Goal: Transaction & Acquisition: Purchase product/service

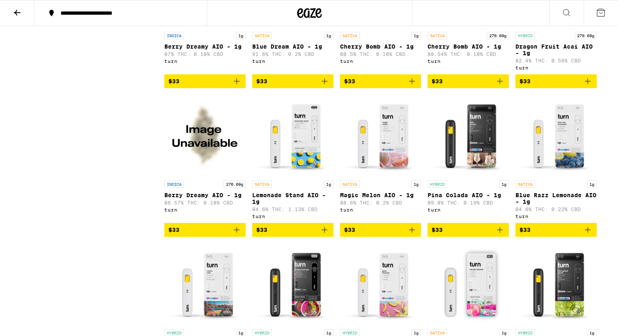
scroll to position [466, 0]
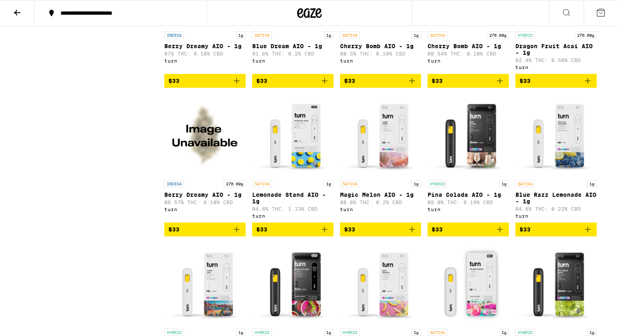
click at [205, 146] on img "Open page for Berry Dreamy AIO - 1g from turn" at bounding box center [204, 135] width 81 height 82
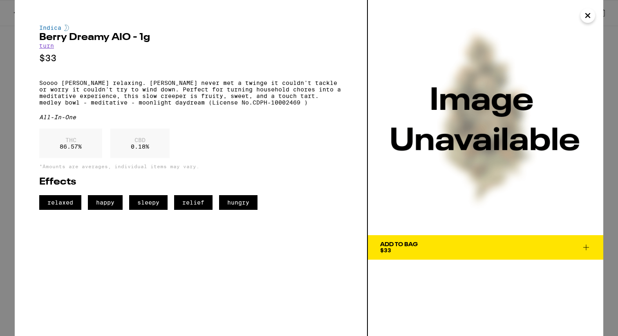
click at [589, 16] on icon "Close" at bounding box center [588, 15] width 10 height 12
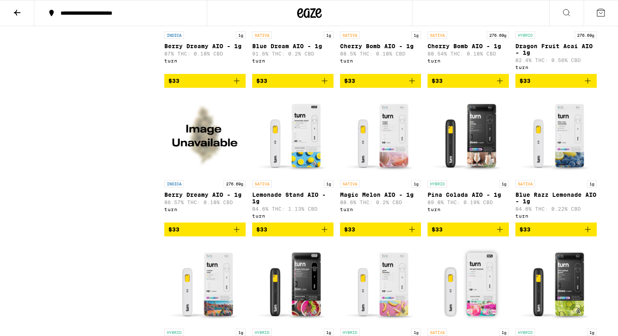
click at [385, 151] on img "Open page for Magic Melon AIO - 1g from turn" at bounding box center [380, 135] width 81 height 82
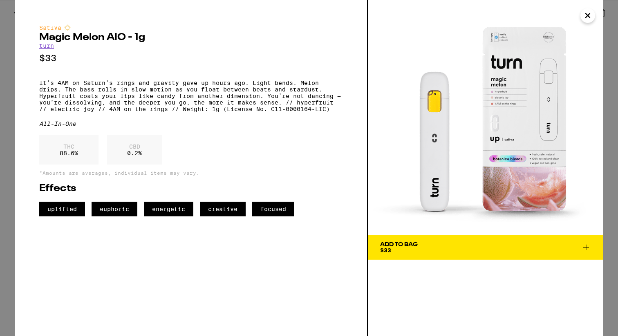
click at [586, 19] on icon "Close" at bounding box center [588, 15] width 10 height 12
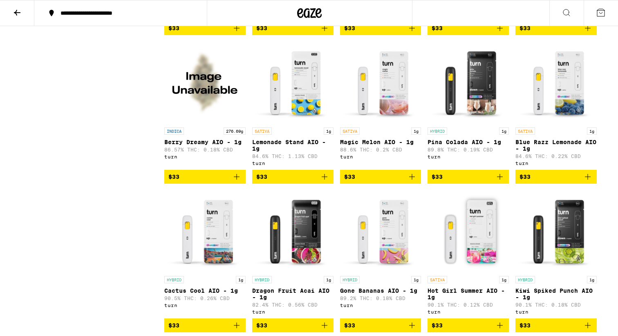
scroll to position [532, 0]
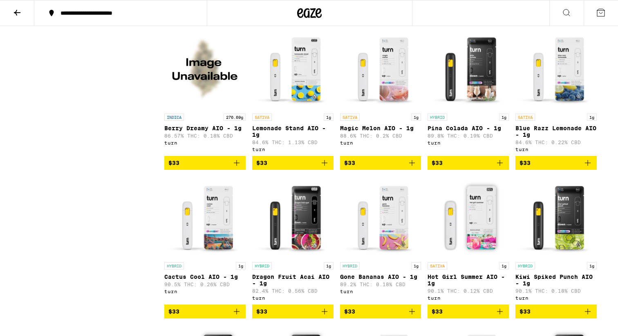
click at [556, 100] on img "Open page for Blue Razz Lemonade AIO - 1g from turn" at bounding box center [555, 69] width 81 height 82
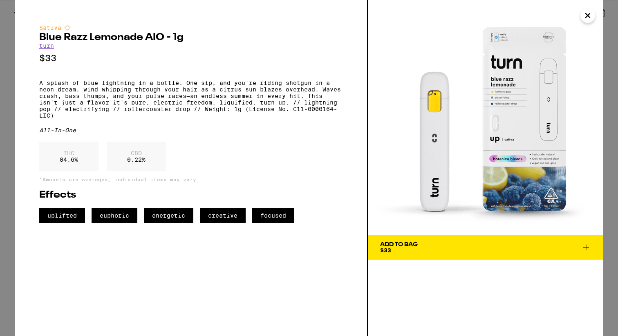
click at [586, 16] on icon "Close" at bounding box center [588, 15] width 10 height 12
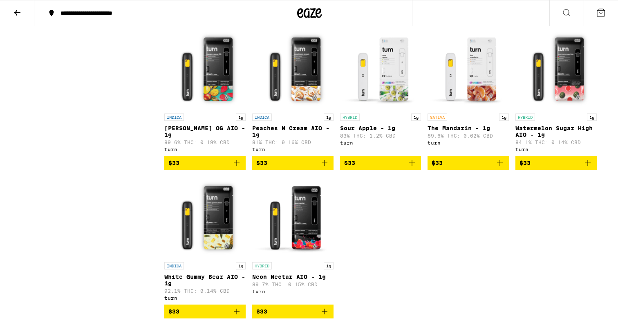
scroll to position [827, 0]
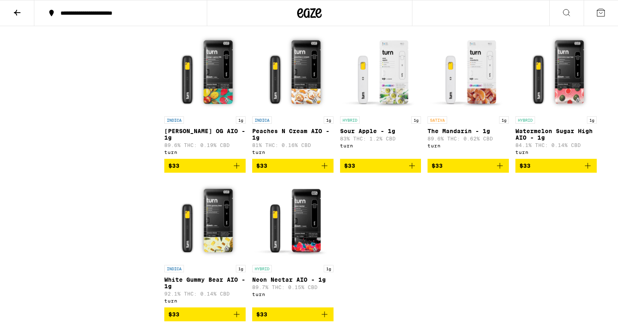
click at [387, 86] on img "Open page for Sour Apple - 1g from turn" at bounding box center [380, 72] width 81 height 82
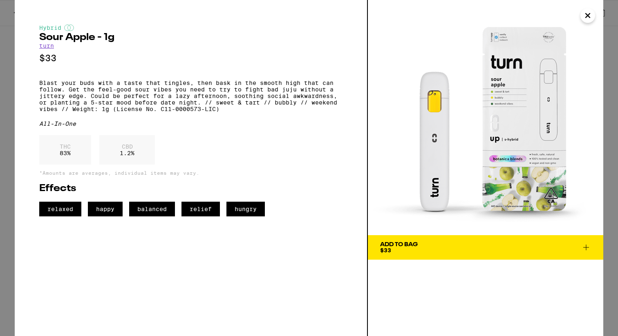
click at [585, 10] on icon "Close" at bounding box center [588, 15] width 10 height 12
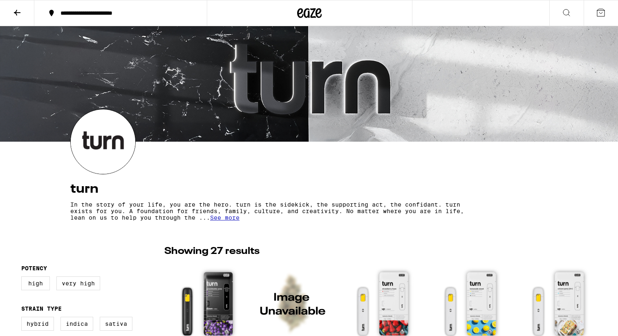
click at [17, 13] on icon at bounding box center [17, 13] width 10 height 10
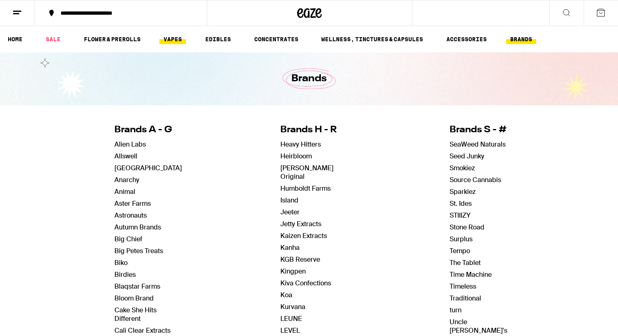
click at [183, 38] on link "VAPES" at bounding box center [172, 39] width 27 height 10
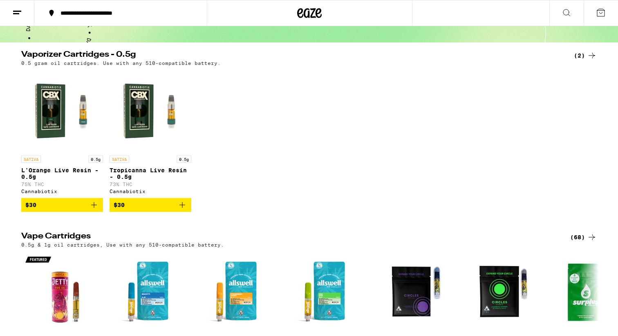
scroll to position [69, 0]
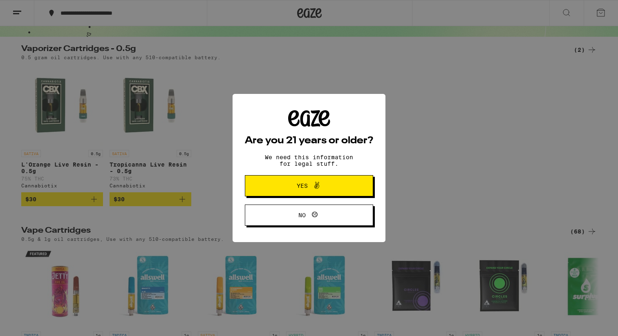
click at [310, 191] on span at bounding box center [315, 186] width 14 height 11
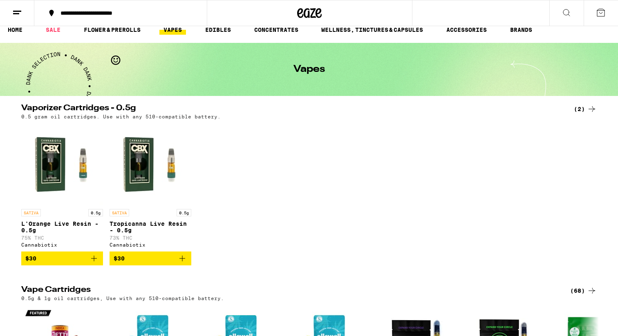
scroll to position [0, 0]
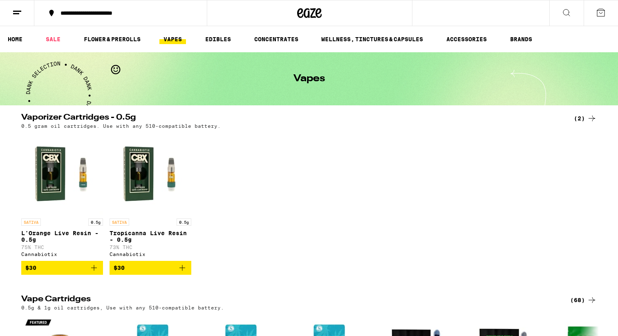
click at [54, 192] on img "Open page for L'Orange Live Resin - 0.5g from Cannabiotix" at bounding box center [62, 174] width 82 height 82
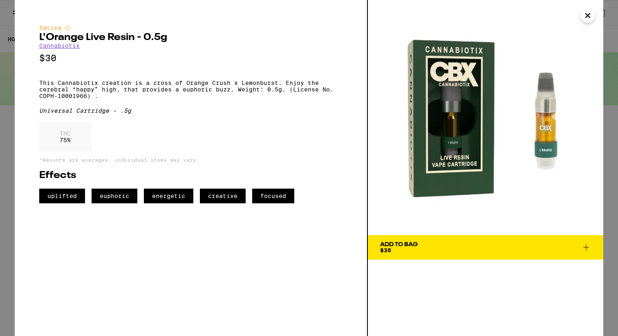
click at [586, 16] on icon "Close" at bounding box center [588, 15] width 4 height 4
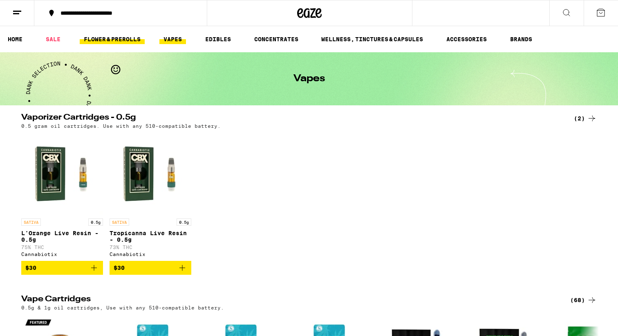
click at [118, 42] on link "FLOWER & PREROLLS" at bounding box center [112, 39] width 65 height 10
click at [114, 37] on link "FLOWER & PREROLLS" at bounding box center [112, 39] width 65 height 10
click at [124, 40] on link "FLOWER & PREROLLS" at bounding box center [112, 39] width 65 height 10
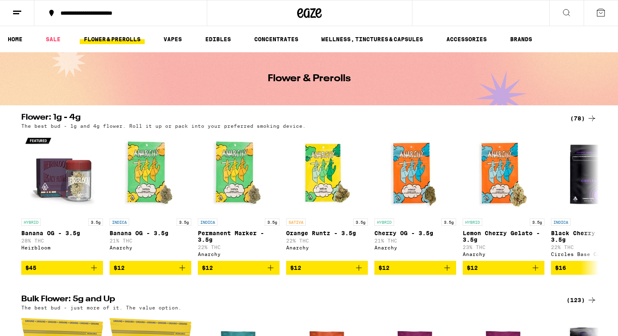
click at [121, 38] on link "FLOWER & PREROLLS" at bounding box center [112, 39] width 65 height 10
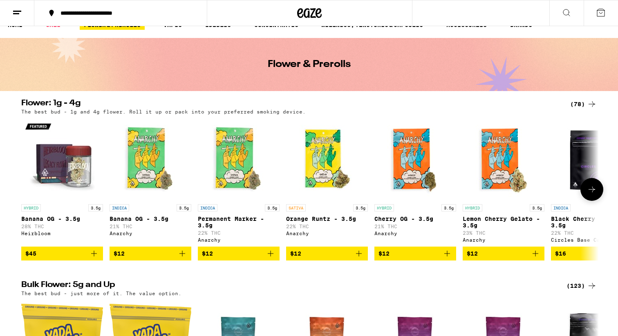
scroll to position [21, 0]
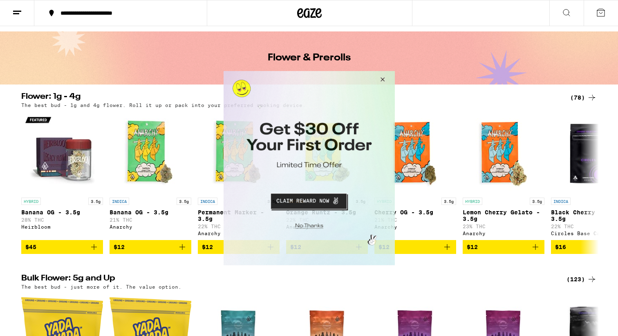
click at [381, 77] on button "Close Modal" at bounding box center [381, 81] width 22 height 20
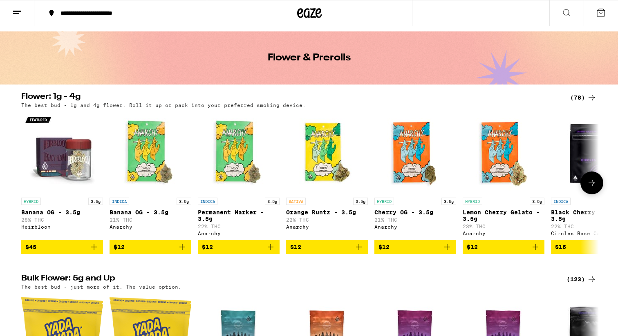
click at [592, 188] on icon at bounding box center [592, 183] width 10 height 10
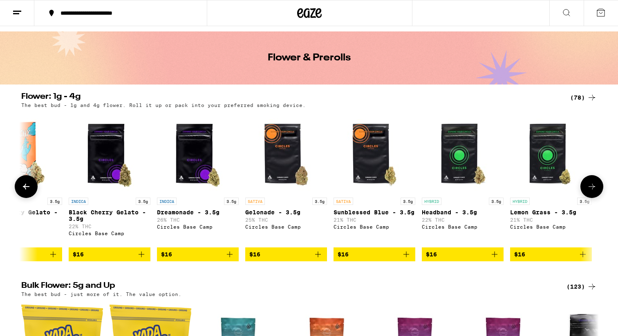
scroll to position [0, 486]
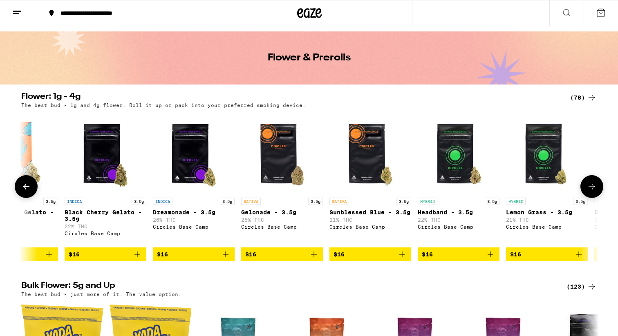
click at [594, 184] on button at bounding box center [591, 186] width 23 height 23
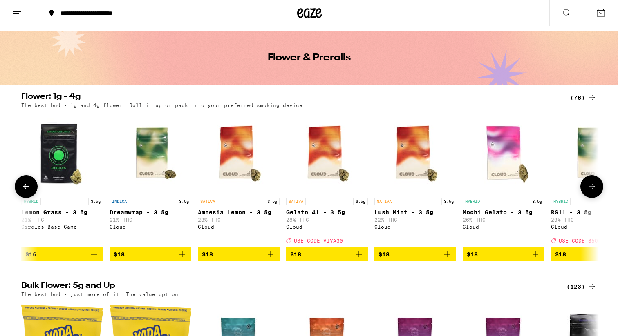
scroll to position [0, 973]
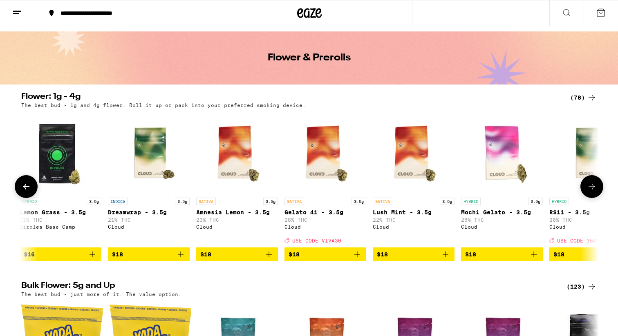
click at [593, 186] on icon at bounding box center [592, 187] width 10 height 10
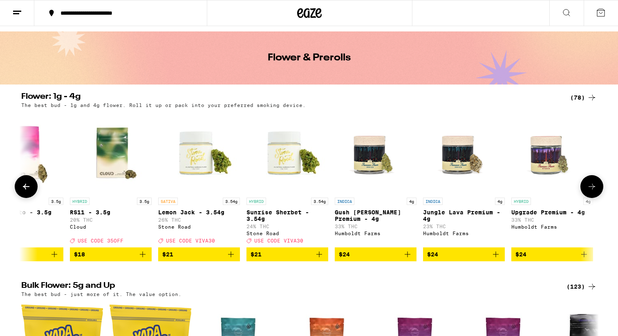
scroll to position [0, 1459]
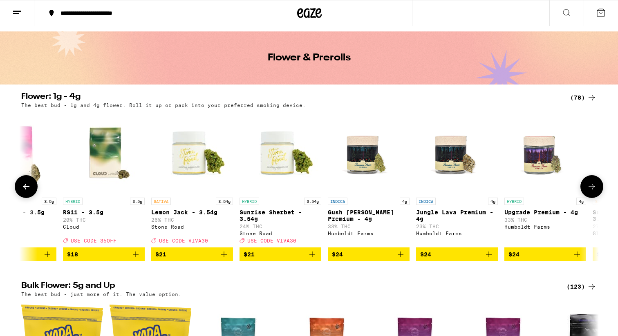
click at [29, 187] on icon at bounding box center [26, 187] width 10 height 10
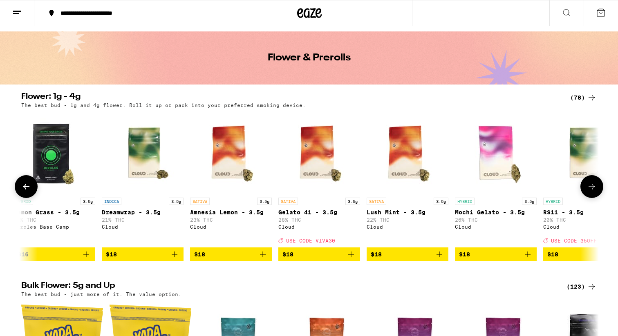
click at [29, 187] on icon at bounding box center [26, 187] width 10 height 10
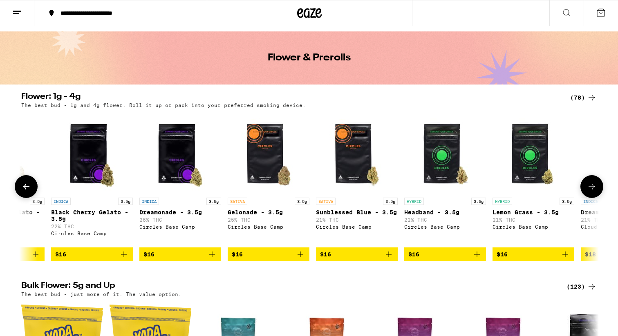
scroll to position [0, 490]
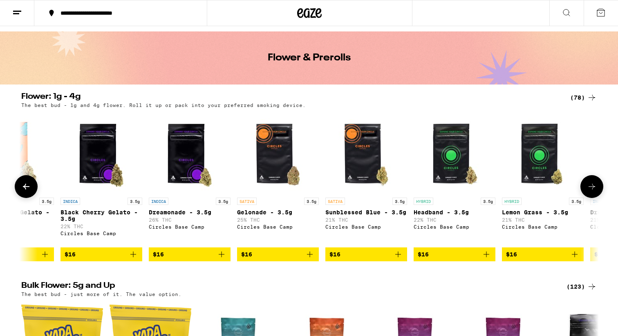
click at [25, 190] on icon at bounding box center [26, 187] width 7 height 6
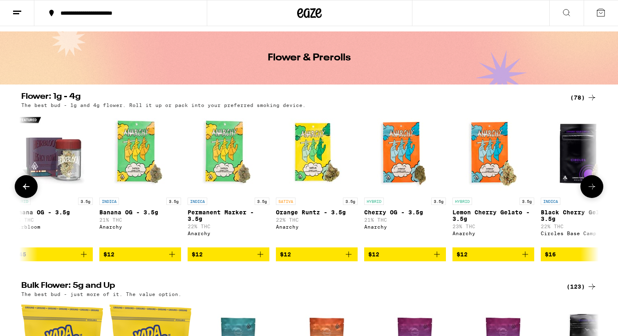
scroll to position [0, 4]
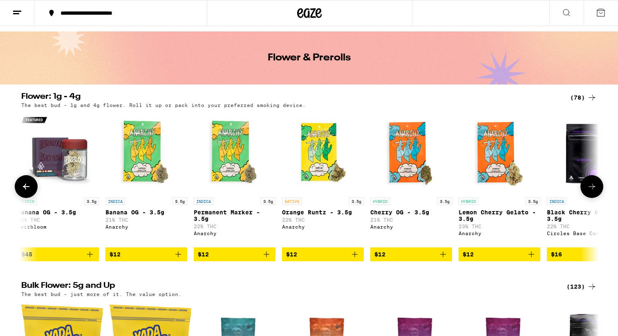
click at [22, 192] on div at bounding box center [26, 186] width 23 height 23
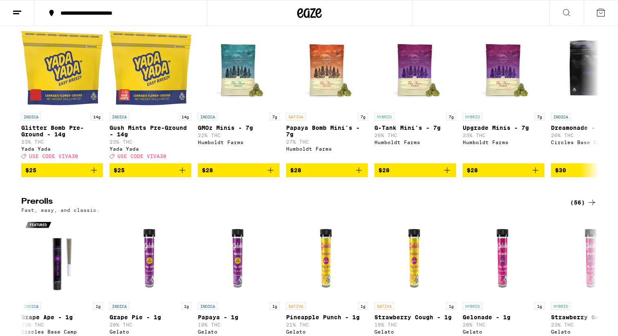
scroll to position [0, 0]
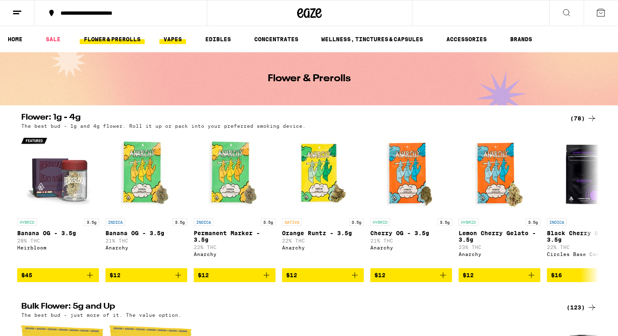
click at [173, 40] on link "VAPES" at bounding box center [172, 39] width 27 height 10
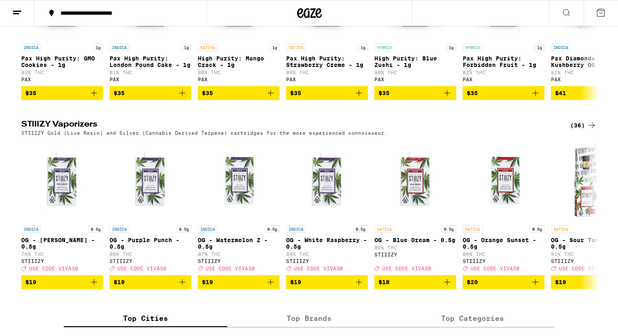
scroll to position [719, 0]
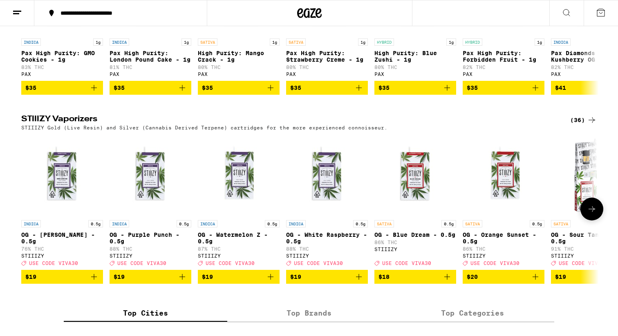
click at [590, 214] on icon at bounding box center [592, 209] width 10 height 10
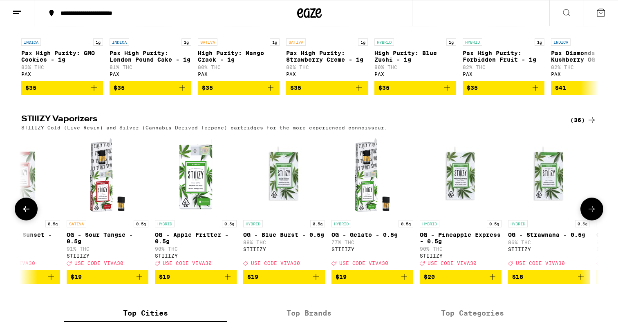
scroll to position [0, 486]
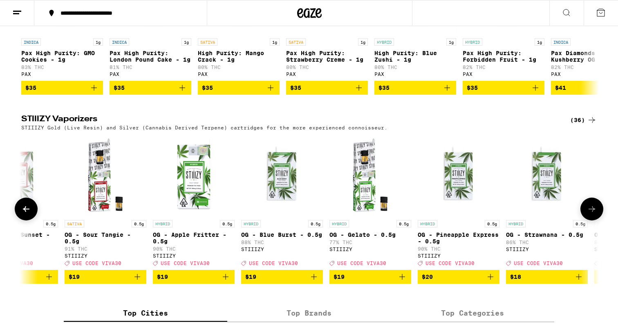
click at [27, 214] on icon at bounding box center [26, 209] width 10 height 10
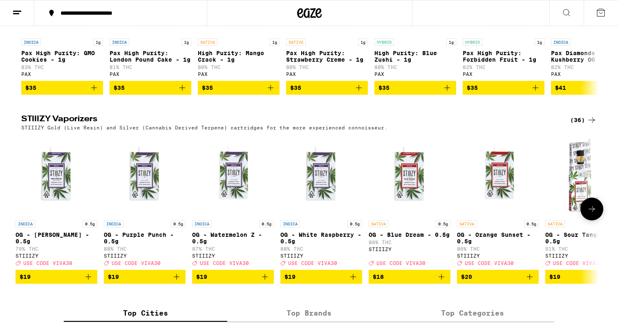
scroll to position [0, 0]
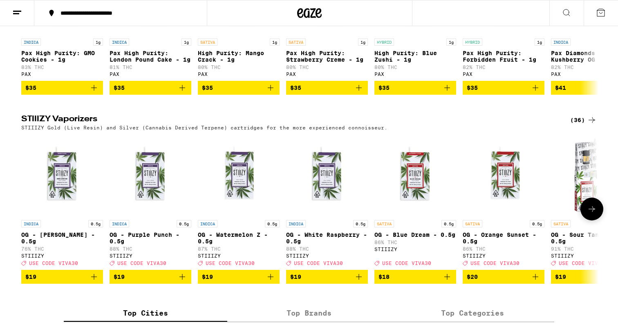
click at [142, 203] on img "Open page for OG - Purple Punch - 0.5g from STIIIZY" at bounding box center [151, 175] width 82 height 82
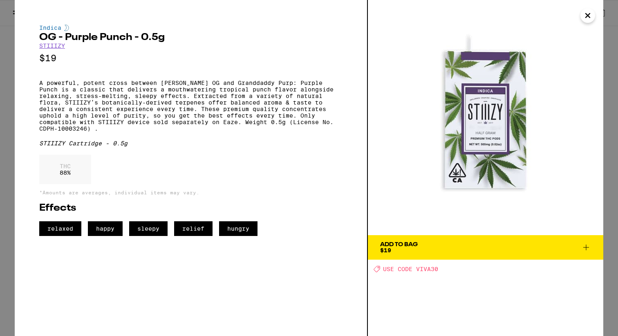
click at [586, 16] on icon "Close" at bounding box center [588, 15] width 10 height 12
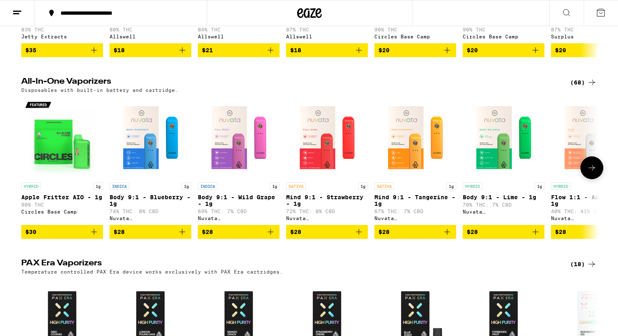
scroll to position [393, 0]
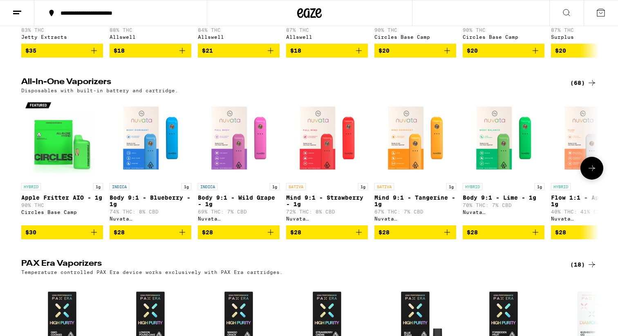
click at [595, 173] on icon at bounding box center [592, 168] width 10 height 10
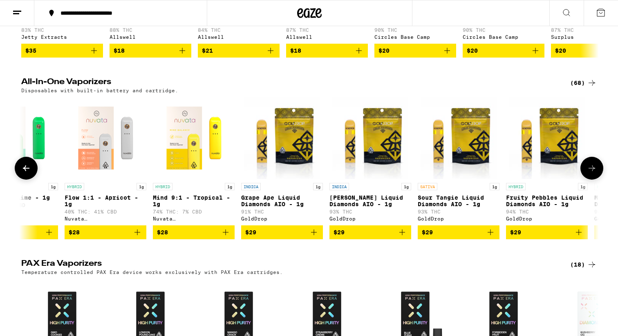
click at [593, 173] on icon at bounding box center [592, 168] width 10 height 10
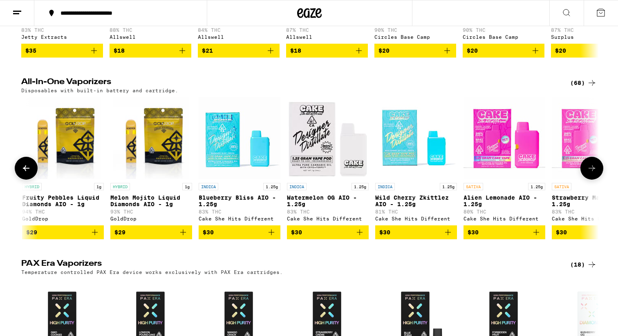
scroll to position [0, 973]
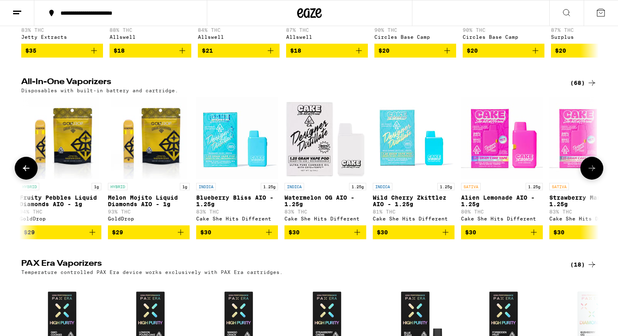
click at [593, 173] on icon at bounding box center [592, 168] width 10 height 10
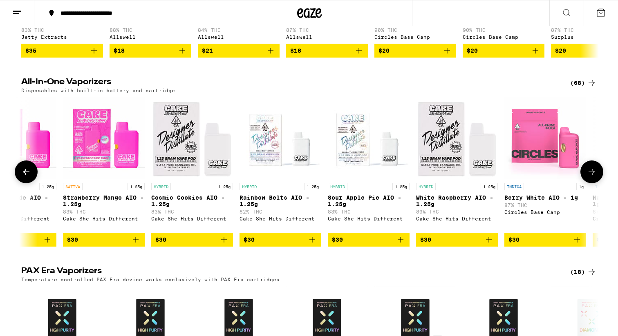
click at [594, 177] on button at bounding box center [591, 172] width 23 height 23
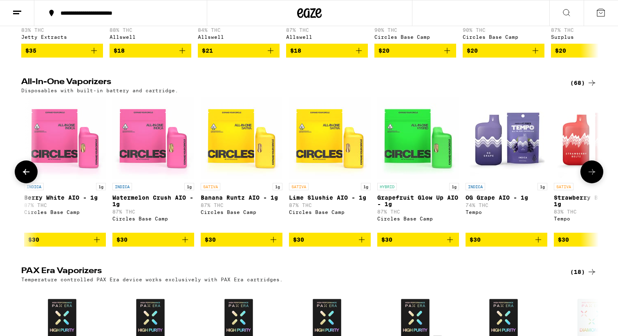
scroll to position [0, 1945]
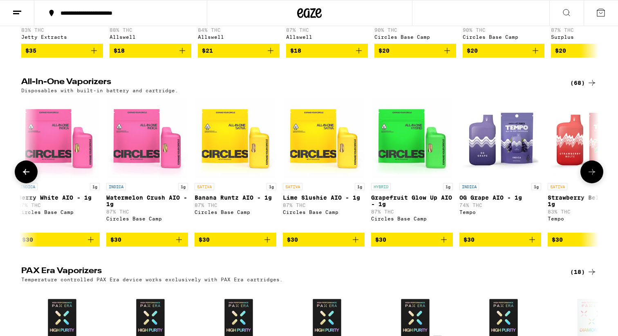
click at [591, 177] on icon at bounding box center [592, 172] width 10 height 10
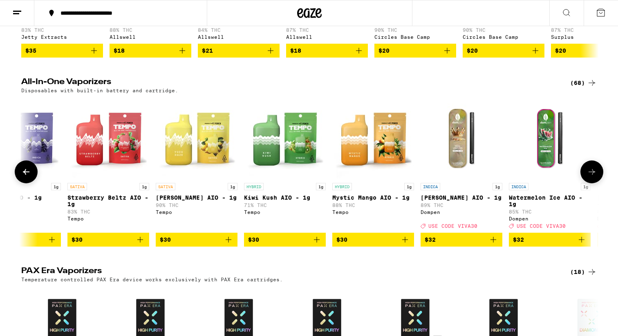
scroll to position [0, 2431]
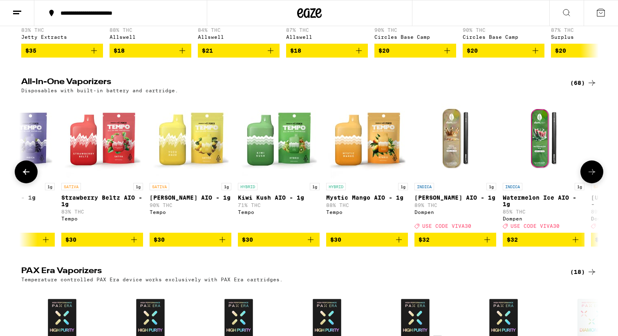
click at [590, 177] on icon at bounding box center [592, 172] width 10 height 10
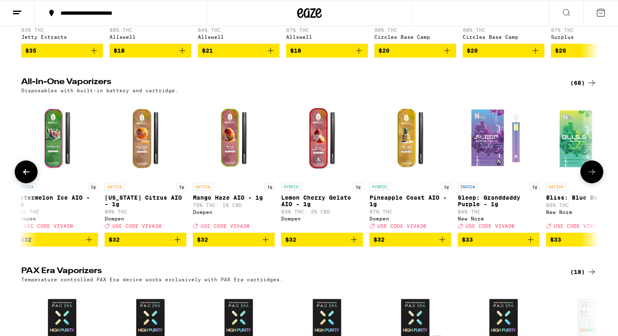
click at [590, 177] on icon at bounding box center [592, 172] width 10 height 10
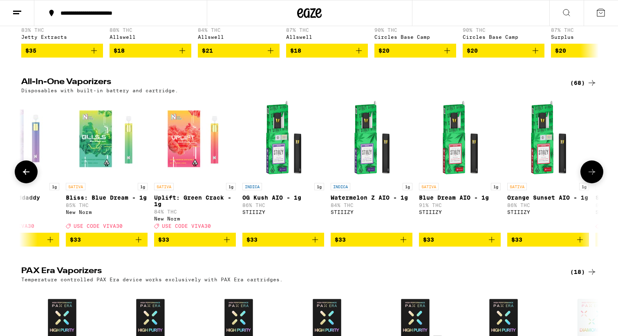
scroll to position [0, 3404]
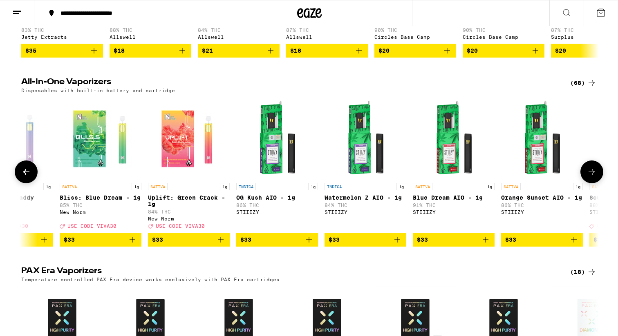
click at [286, 172] on img "Open page for OG Kush AIO - 1g from STIIIZY" at bounding box center [277, 138] width 82 height 82
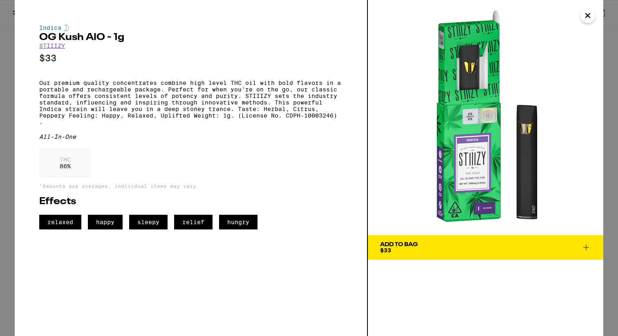
click at [587, 13] on icon "Close" at bounding box center [588, 15] width 10 height 12
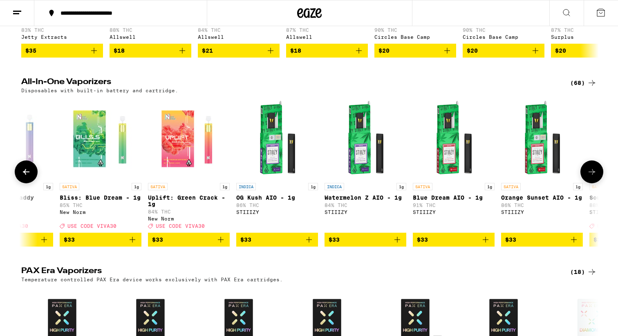
click at [592, 177] on icon at bounding box center [592, 172] width 10 height 10
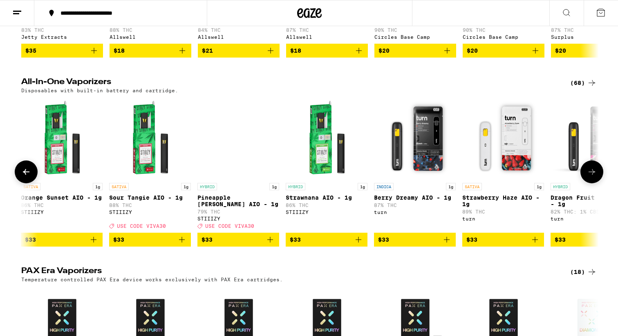
scroll to position [0, 3890]
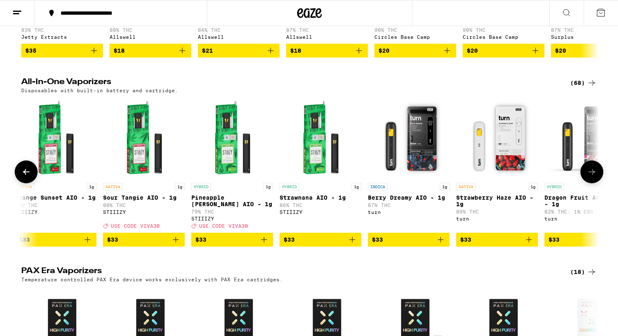
click at [588, 177] on icon at bounding box center [592, 172] width 10 height 10
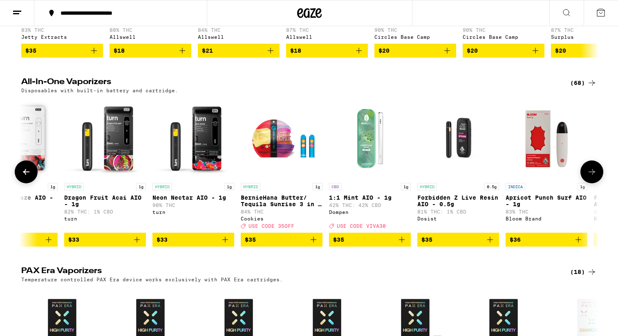
scroll to position [0, 4376]
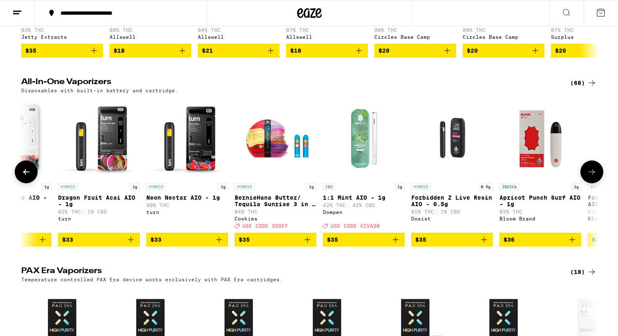
click at [596, 177] on icon at bounding box center [592, 172] width 10 height 10
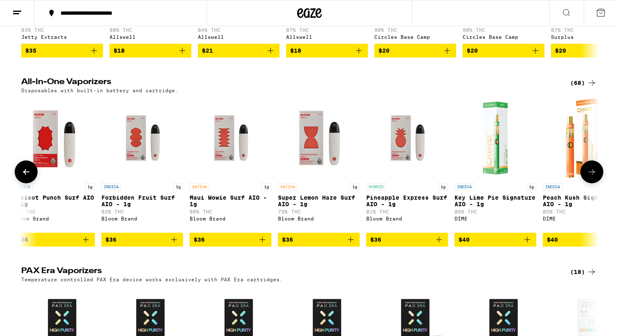
click at [595, 177] on icon at bounding box center [592, 172] width 10 height 10
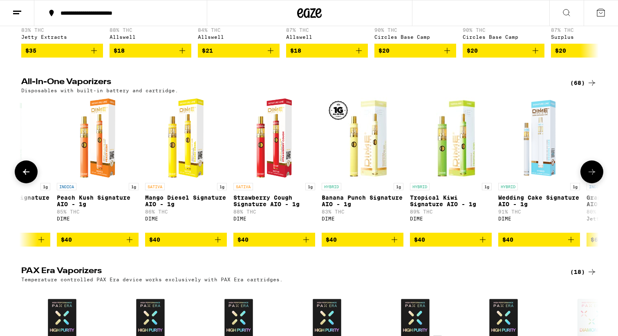
click at [595, 175] on icon at bounding box center [591, 172] width 7 height 6
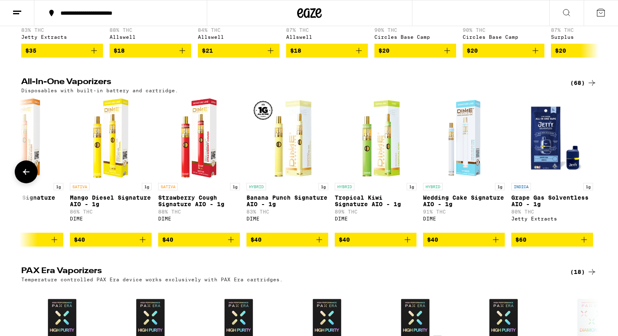
scroll to position [0, 5426]
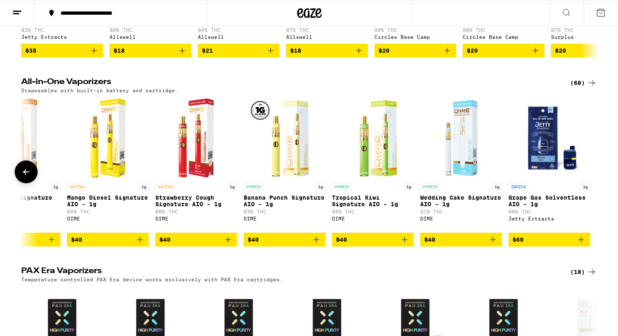
click at [118, 166] on img "Open page for Mango Diesel Signature AIO - 1g from DIME" at bounding box center [108, 138] width 46 height 82
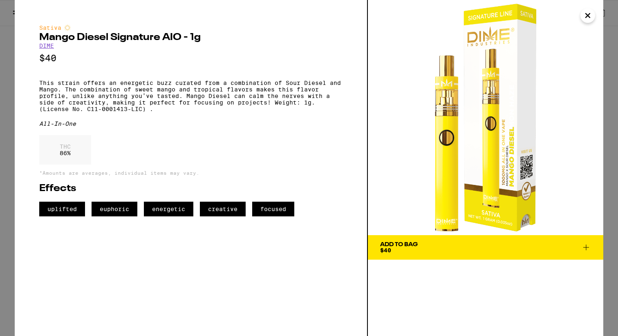
click at [587, 16] on icon "Close" at bounding box center [588, 15] width 4 height 4
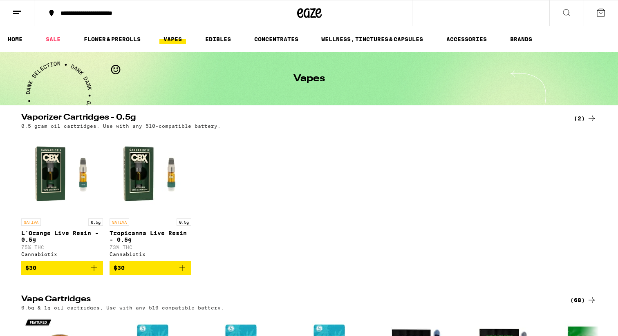
scroll to position [2, 0]
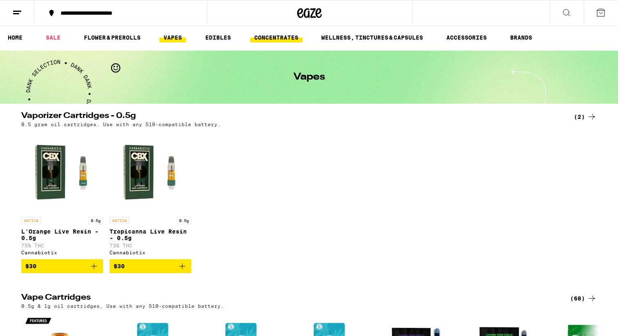
click at [289, 37] on link "CONCENTRATES" at bounding box center [276, 38] width 52 height 10
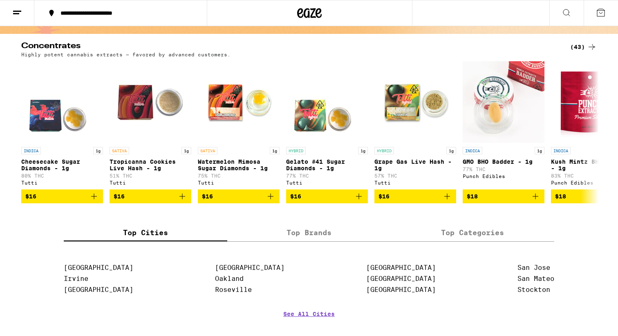
scroll to position [56, 0]
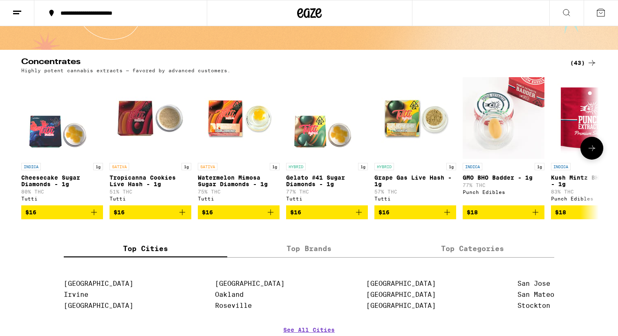
click at [587, 153] on icon at bounding box center [592, 148] width 10 height 10
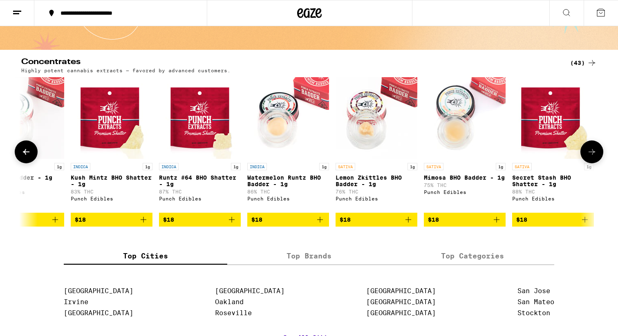
scroll to position [0, 486]
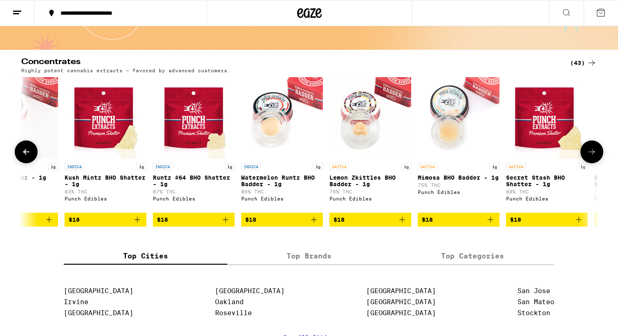
click at [587, 151] on icon at bounding box center [592, 152] width 10 height 10
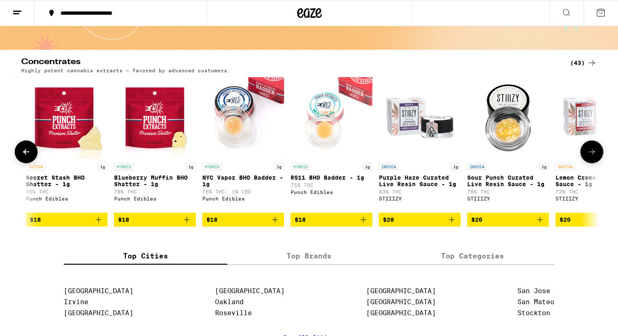
scroll to position [0, 973]
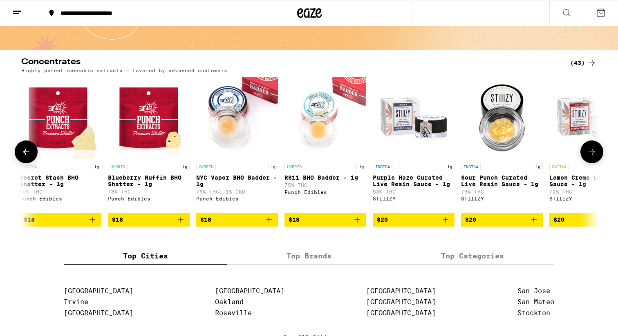
click at [589, 157] on icon at bounding box center [592, 152] width 10 height 10
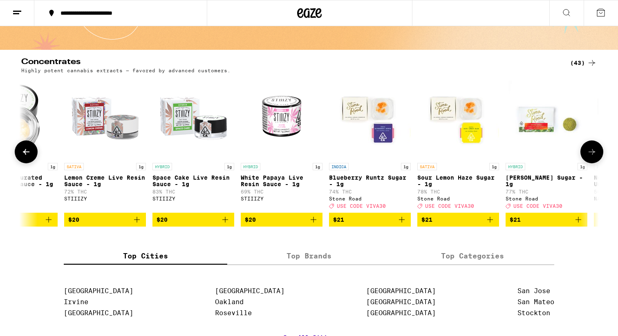
scroll to position [0, 1459]
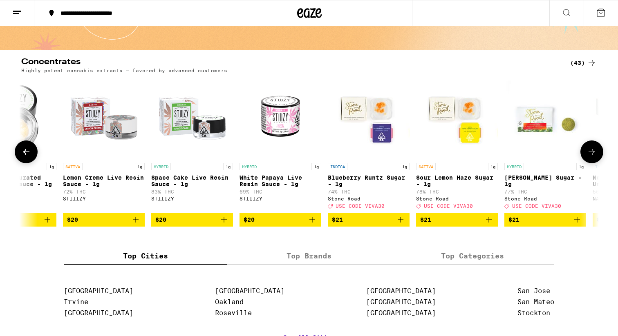
click at [589, 157] on icon at bounding box center [592, 152] width 10 height 10
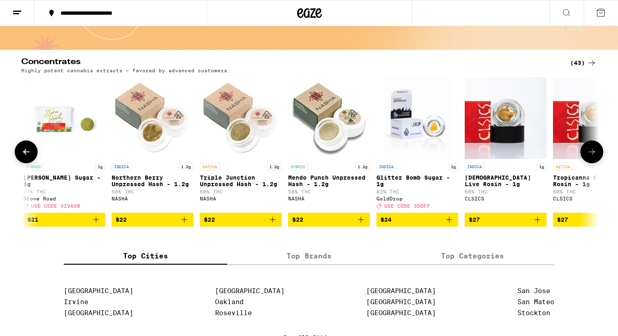
scroll to position [0, 1945]
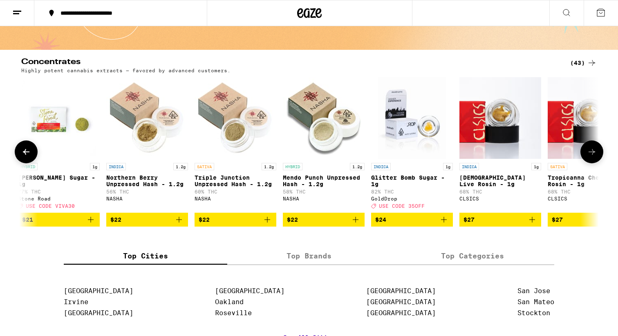
click at [590, 157] on icon at bounding box center [592, 152] width 10 height 10
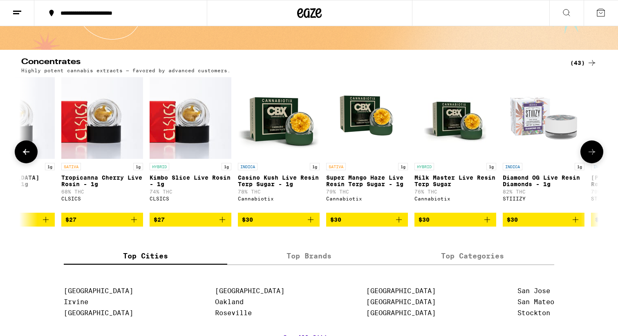
click at [590, 154] on icon at bounding box center [592, 152] width 10 height 10
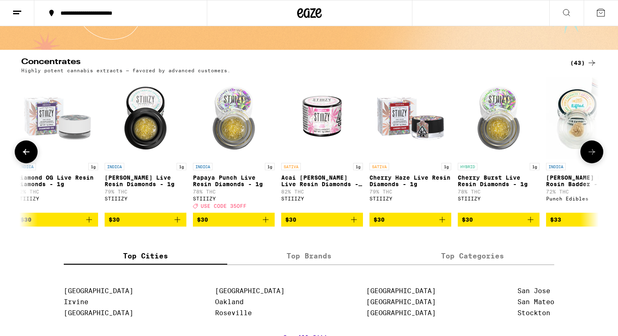
click at [591, 154] on icon at bounding box center [592, 152] width 10 height 10
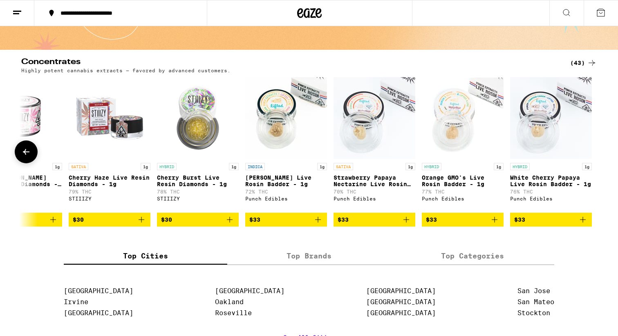
scroll to position [0, 3220]
